Goal: Task Accomplishment & Management: Use online tool/utility

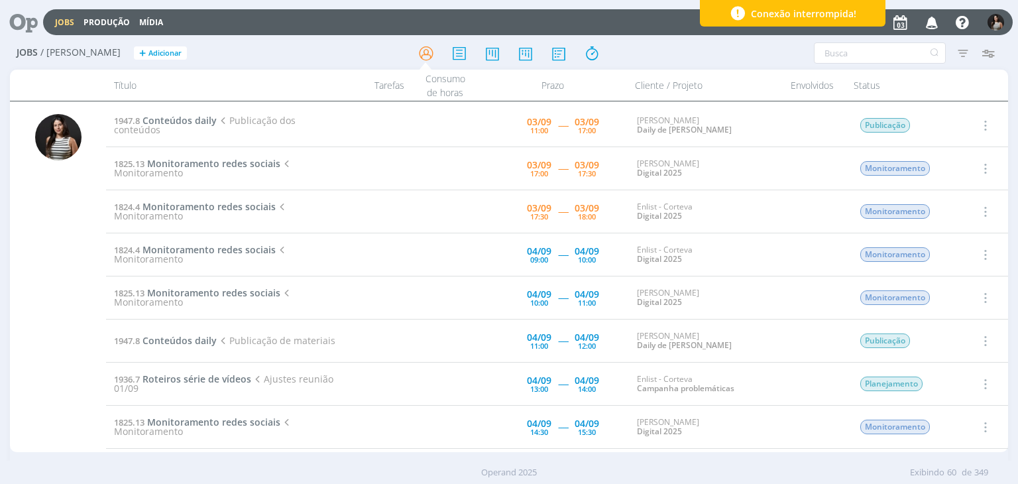
click at [986, 123] on icon "button" at bounding box center [984, 125] width 15 height 16
click at [966, 210] on link "Iniciar timesheet" at bounding box center [947, 211] width 105 height 21
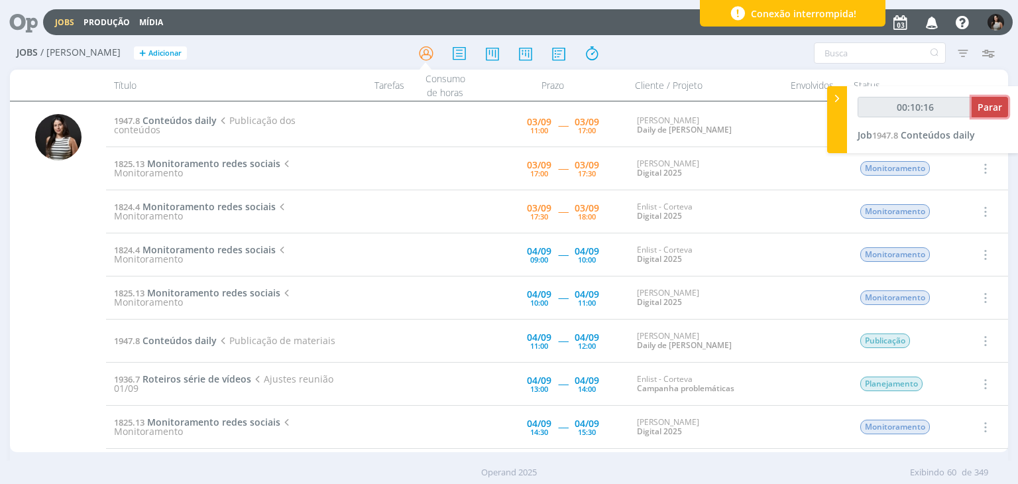
click at [988, 104] on span "Parar" at bounding box center [990, 107] width 25 height 13
type input "00:11:00"
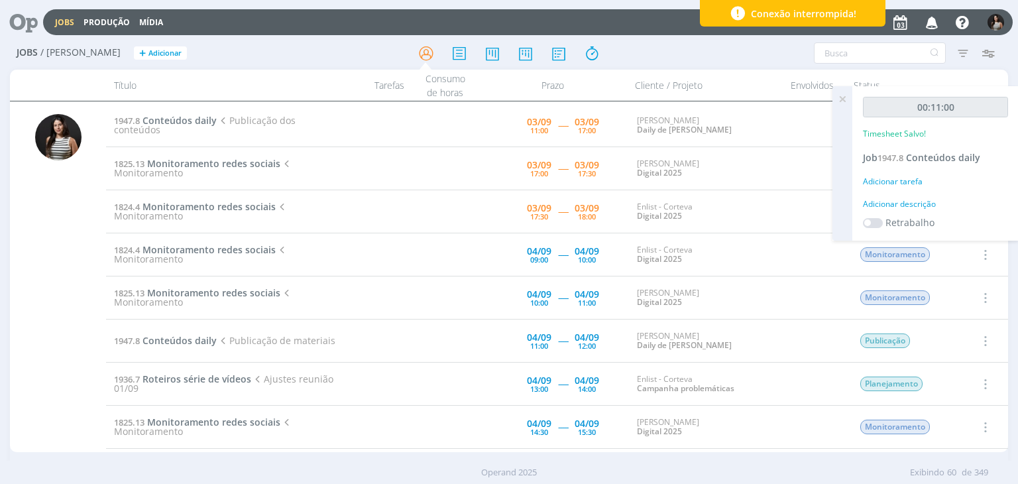
click at [843, 99] on icon at bounding box center [843, 99] width 24 height 26
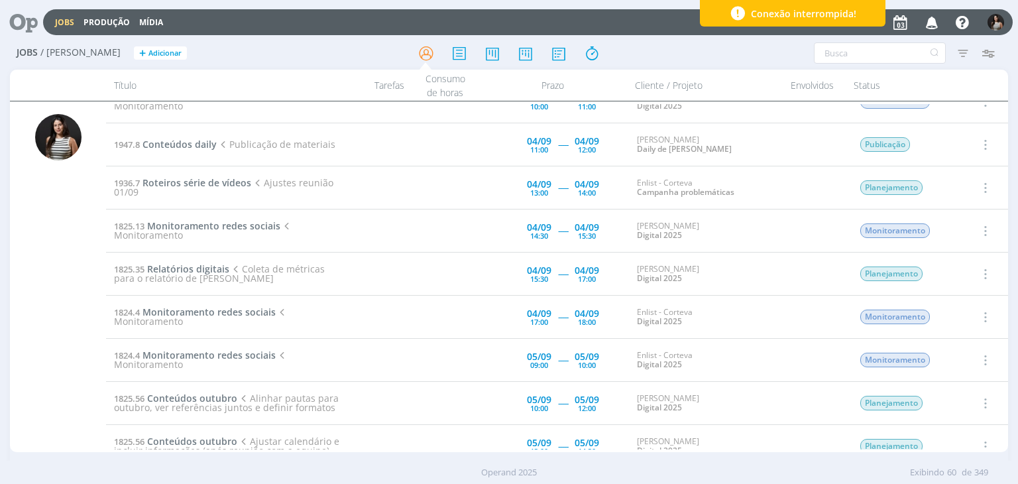
scroll to position [199, 0]
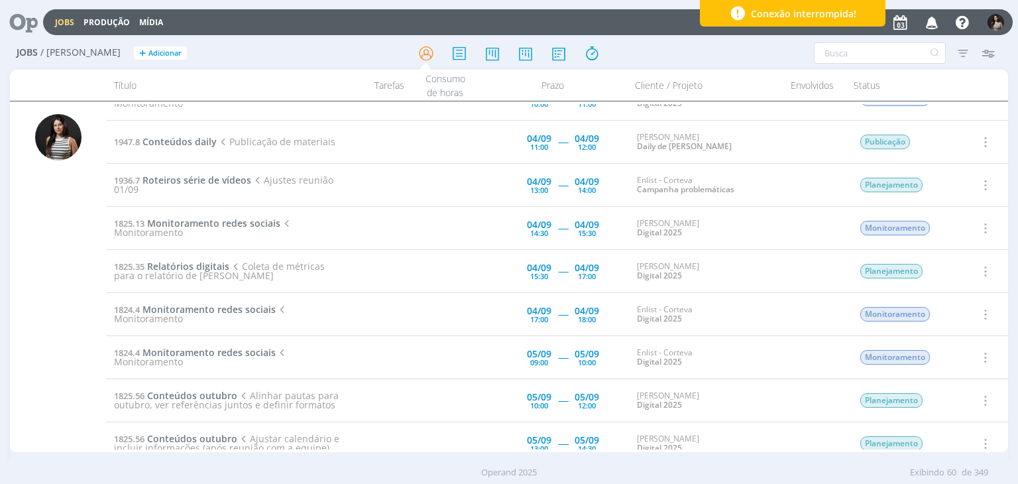
click at [982, 266] on icon "button" at bounding box center [984, 271] width 15 height 16
click at [950, 356] on link "Iniciar timesheet" at bounding box center [947, 357] width 105 height 21
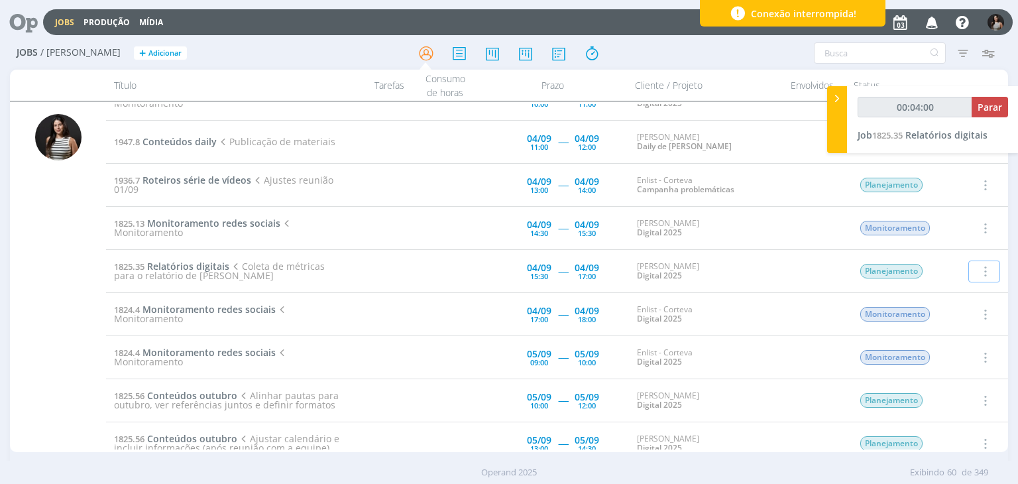
scroll to position [0, 0]
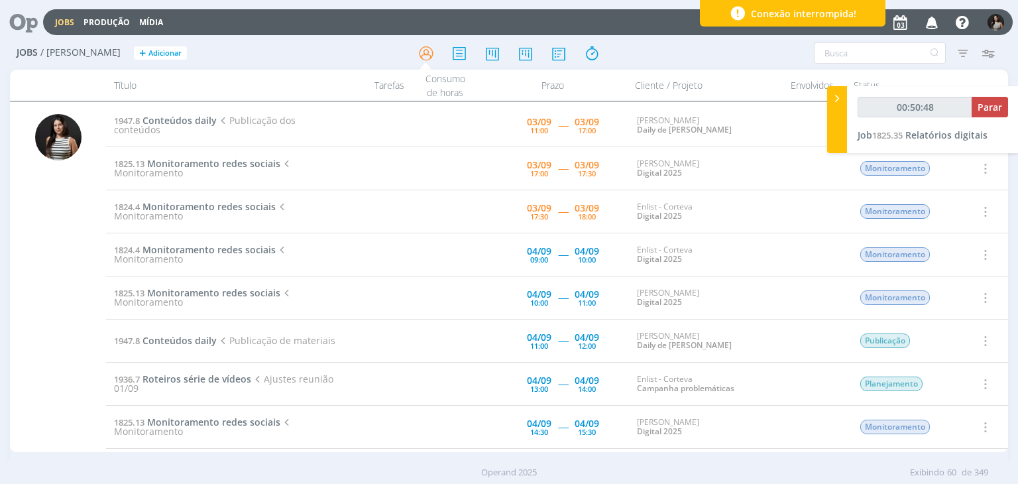
type input "00:54:48"
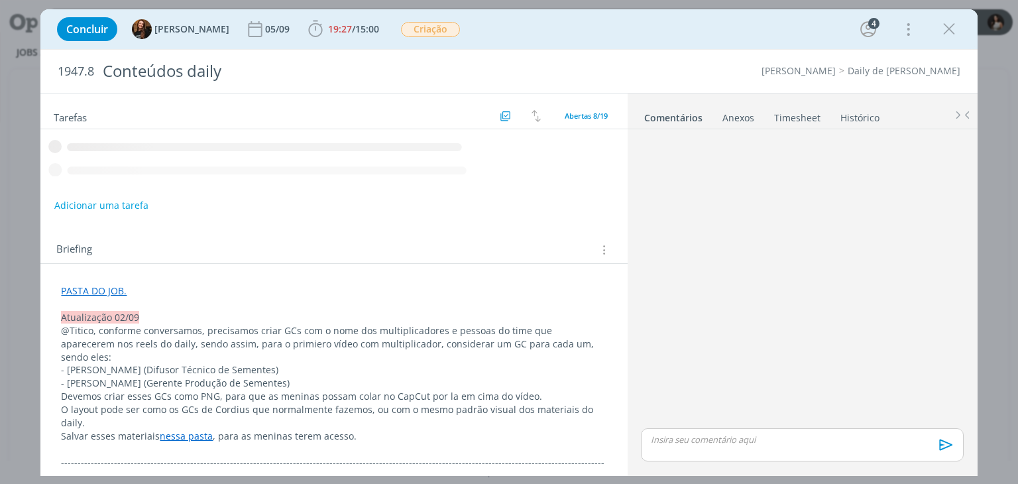
scroll to position [427, 0]
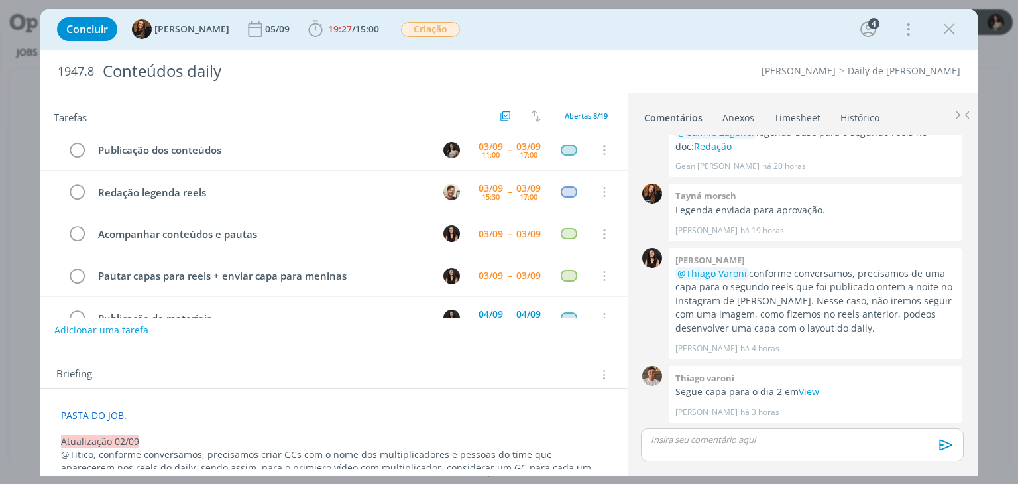
click at [801, 115] on link "Timesheet" at bounding box center [798, 114] width 48 height 19
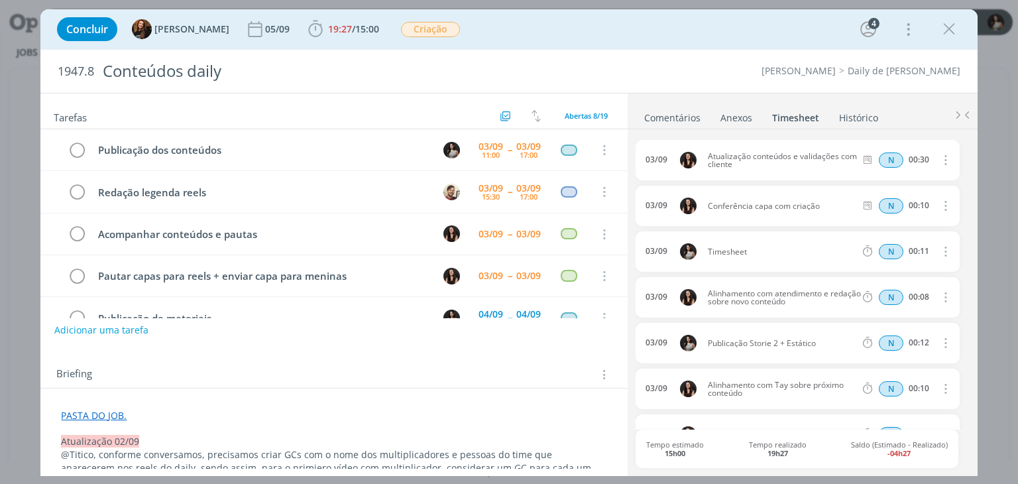
click at [939, 250] on icon "dialog" at bounding box center [944, 251] width 15 height 16
click at [913, 287] on link "Editar" at bounding box center [907, 294] width 105 height 21
drag, startPoint x: 771, startPoint y: 253, endPoint x: 695, endPoint y: 257, distance: 76.4
click at [695, 257] on div "03/09 13:31 Timesheet Selecione a tarefa N 00:11" at bounding box center [797, 251] width 323 height 40
click at [854, 100] on ul "Comentários Anexos 0 Timesheet Histórico" at bounding box center [803, 111] width 350 height 36
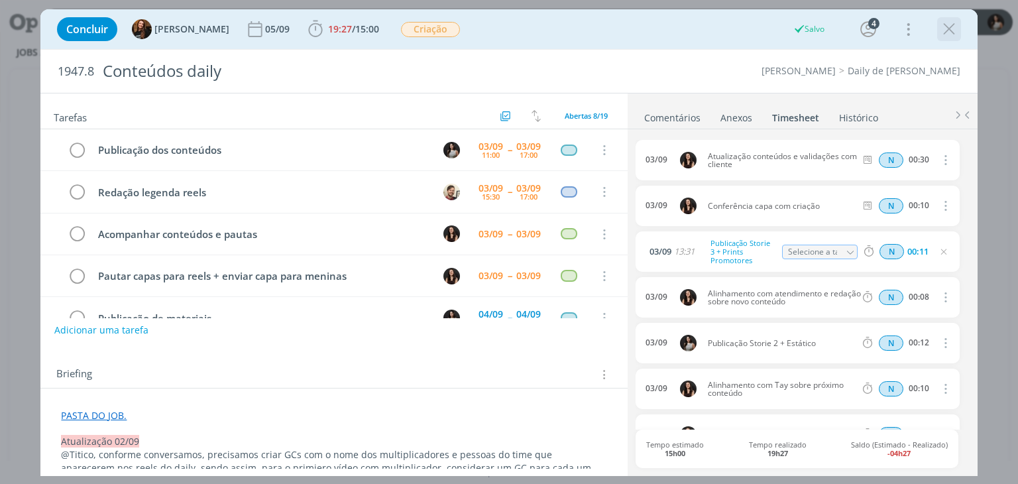
click at [957, 35] on icon "dialog" at bounding box center [949, 29] width 20 height 20
